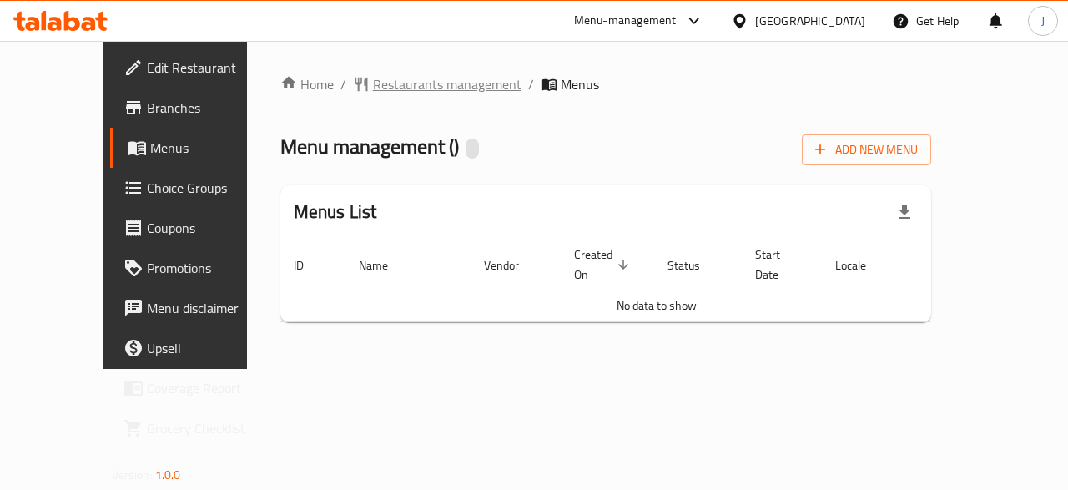
click at [373, 88] on span "Restaurants management" at bounding box center [447, 84] width 149 height 20
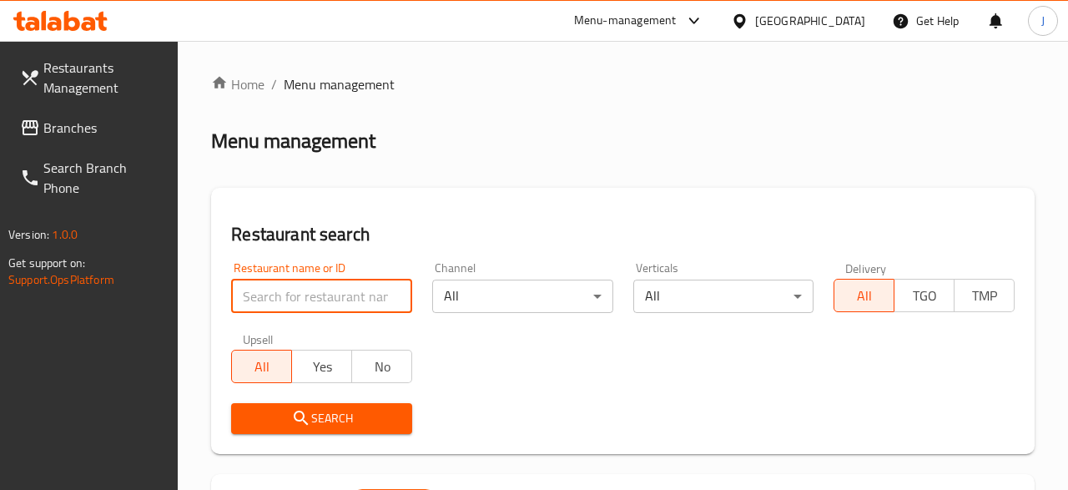
click at [370, 295] on input "search" at bounding box center [321, 295] width 181 height 33
click button "Search" at bounding box center [321, 418] width 181 height 31
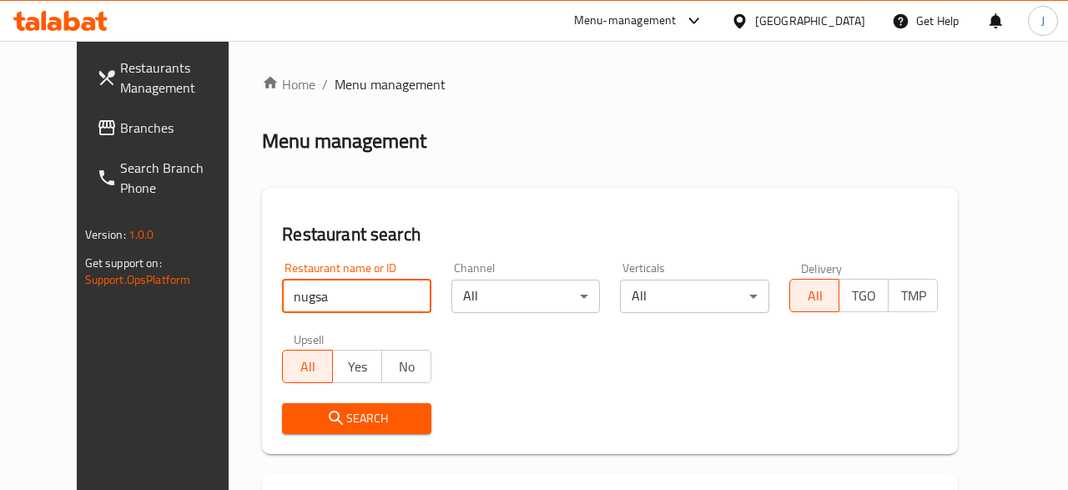
click at [295, 422] on span "Search" at bounding box center [356, 418] width 123 height 21
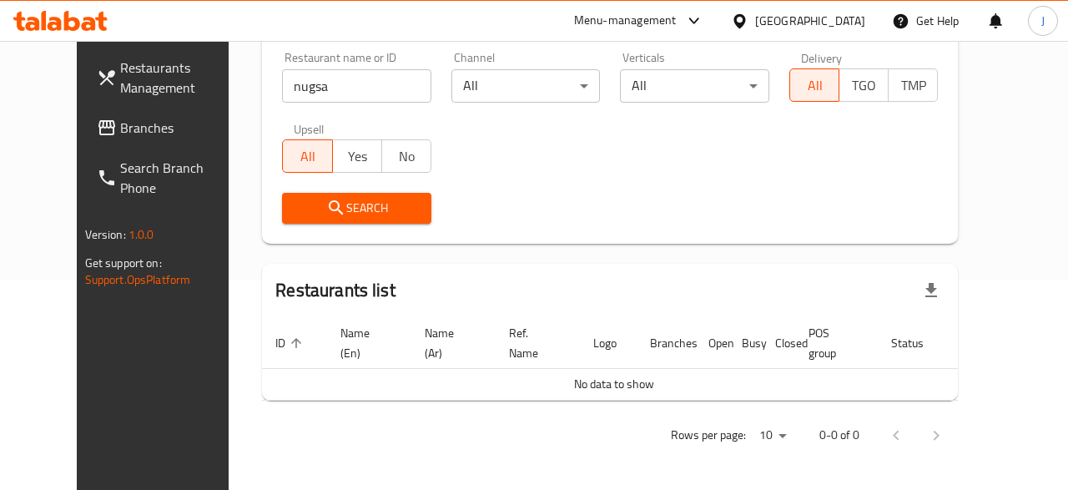
scroll to position [130, 0]
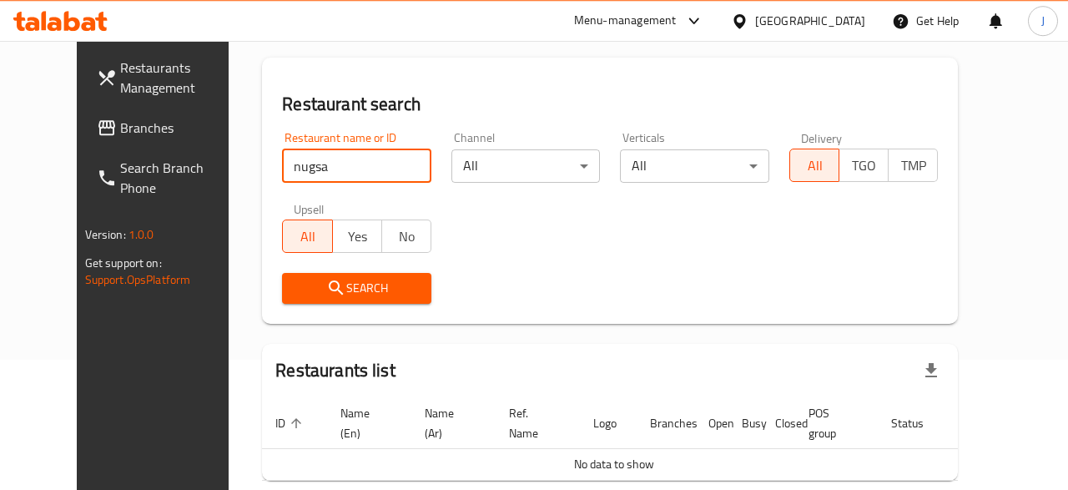
click at [380, 161] on input "nugsa" at bounding box center [356, 165] width 149 height 33
paste input "Mt'mm Nqs'h"
type input "Mt'mm Nqs'h"
click at [343, 282] on span "Search" at bounding box center [356, 288] width 123 height 21
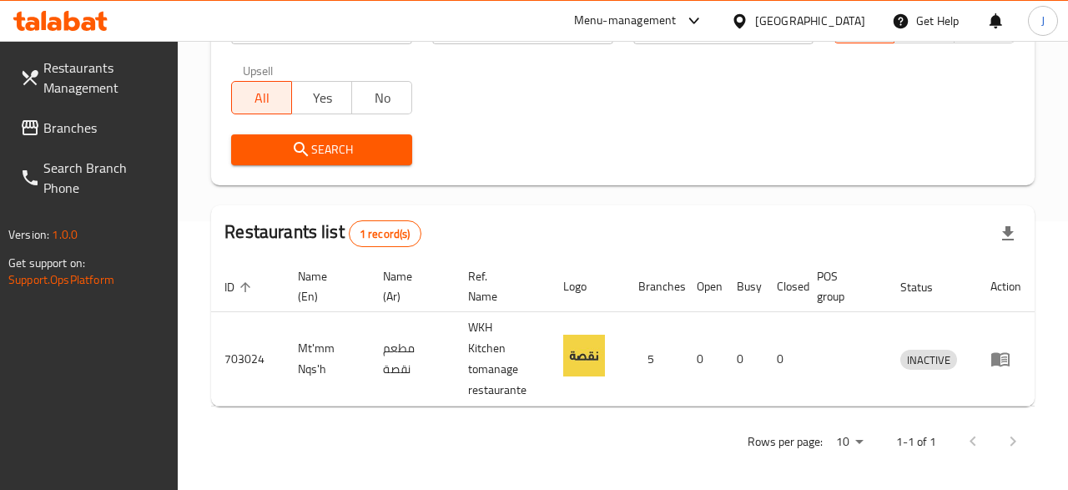
scroll to position [275, 0]
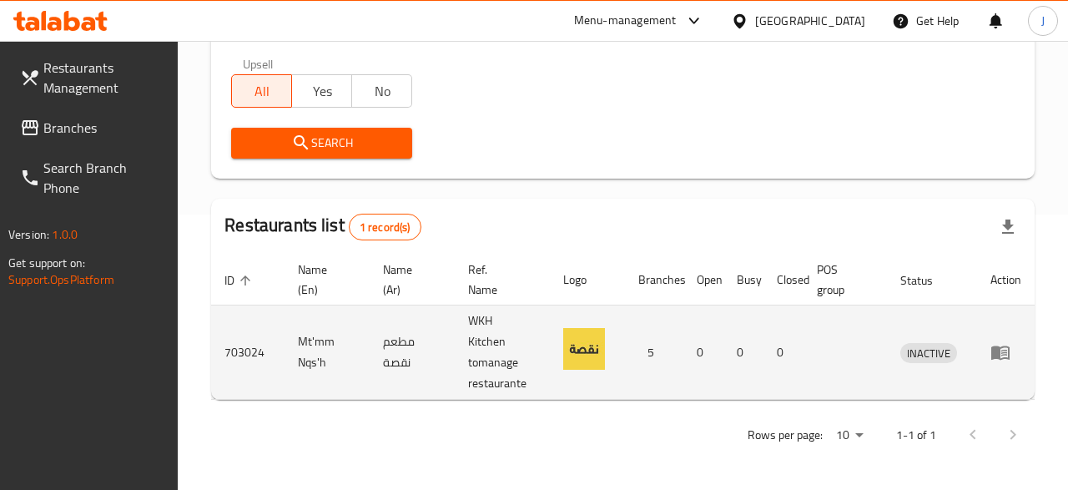
click at [1007, 365] on td "enhanced table" at bounding box center [1006, 352] width 58 height 94
click at [1002, 355] on icon "enhanced table" at bounding box center [1000, 352] width 20 height 20
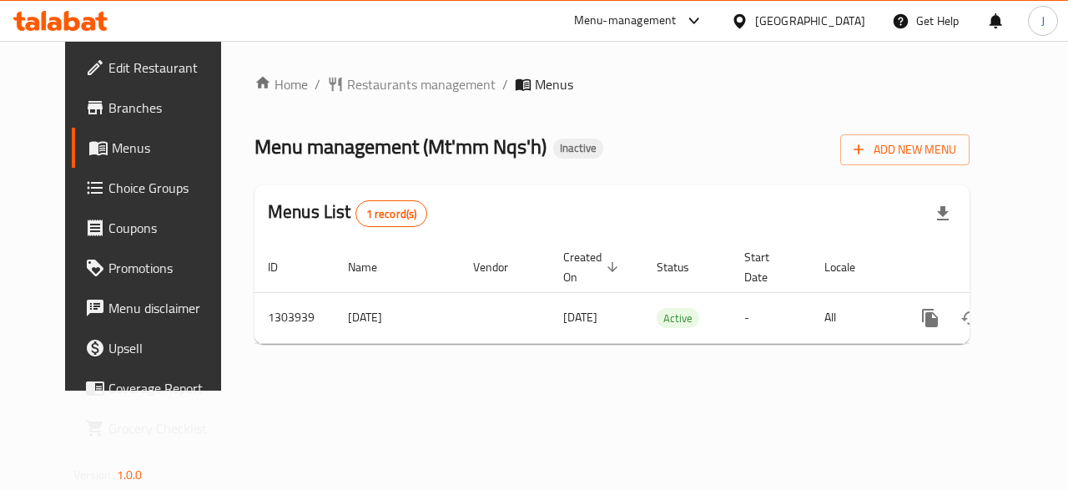
click at [108, 104] on span "Branches" at bounding box center [169, 108] width 122 height 20
